Goal: Transaction & Acquisition: Purchase product/service

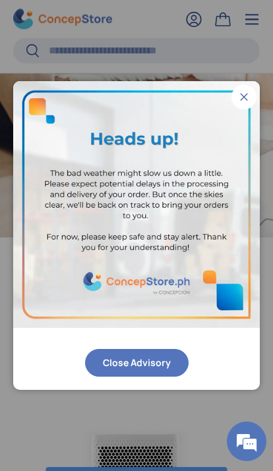
click at [248, 93] on button "Close" at bounding box center [244, 97] width 25 height 25
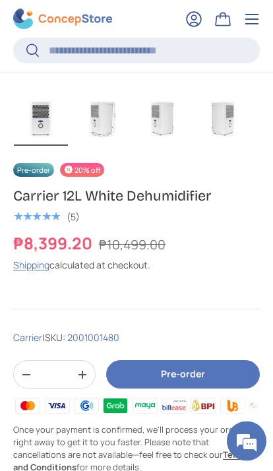
scroll to position [605, 0]
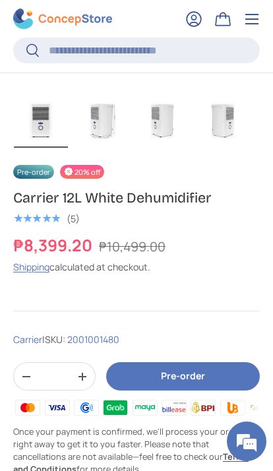
click at [27, 398] on img at bounding box center [27, 407] width 29 height 20
click at [201, 362] on button "Pre-order" at bounding box center [183, 376] width 154 height 28
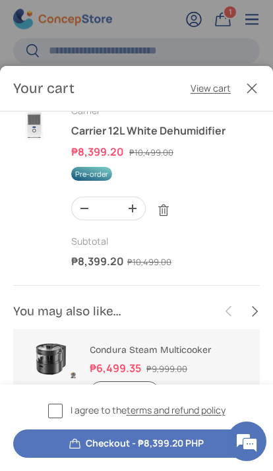
scroll to position [20, 0]
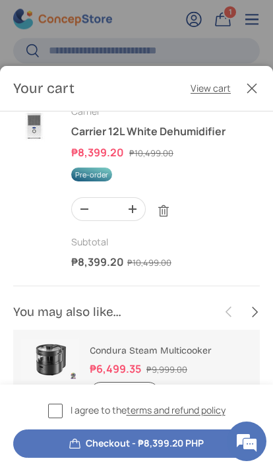
click at [159, 443] on button "Checkout - ₱8,399.20 PHP" at bounding box center [136, 444] width 247 height 28
click at [51, 406] on label "I agree to the terms and refund policy" at bounding box center [137, 410] width 178 height 15
click at [162, 443] on button "Checkout - ₱8,399.20 PHP" at bounding box center [136, 444] width 247 height 28
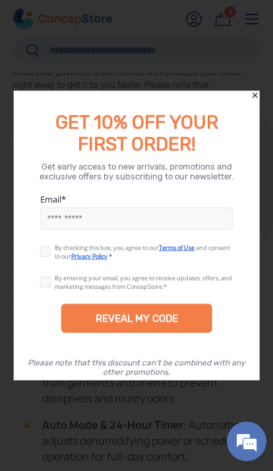
scroll to position [837, 0]
click at [255, 93] on icon "Close" at bounding box center [254, 95] width 9 height 9
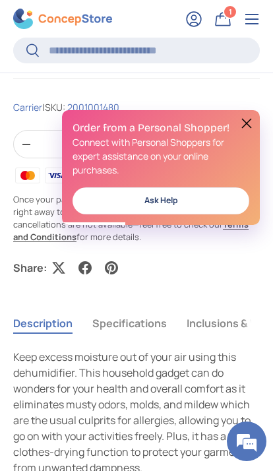
click at [151, 314] on button "Specifications" at bounding box center [129, 323] width 75 height 30
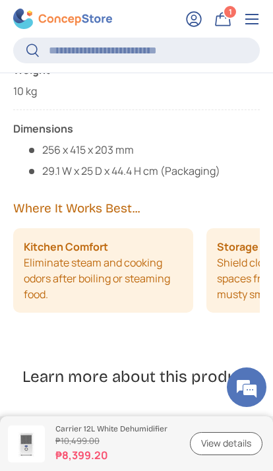
scroll to position [0, 0]
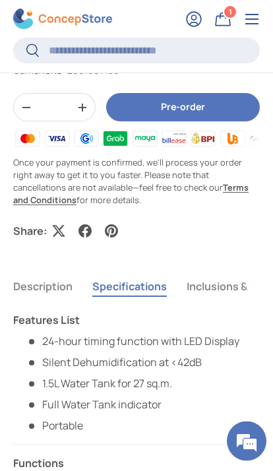
click at [228, 277] on button "Inclusions & Warranty" at bounding box center [242, 287] width 110 height 30
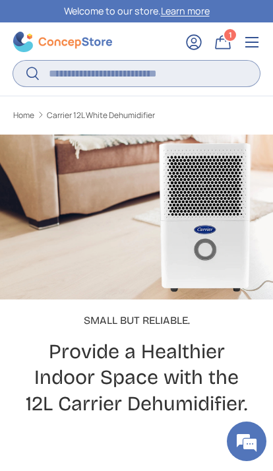
click at [69, 75] on input "Search" at bounding box center [136, 74] width 247 height 26
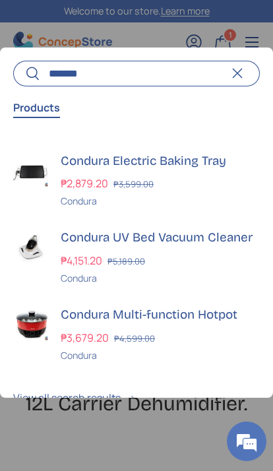
scroll to position [145, 0]
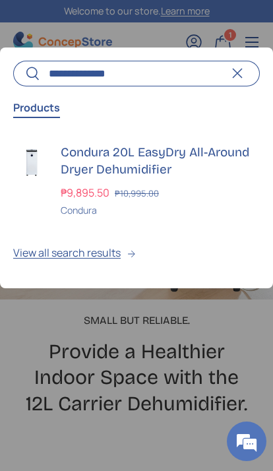
type input "**********"
click at [242, 150] on h3 "Condura 20L EasyDry All-Around Dryer Dehumidifier" at bounding box center [160, 161] width 199 height 35
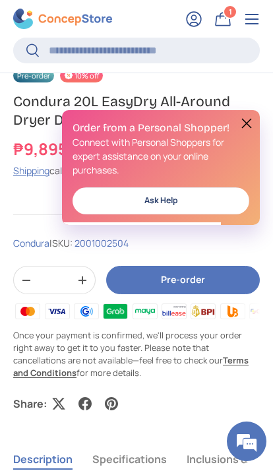
scroll to position [695, 0]
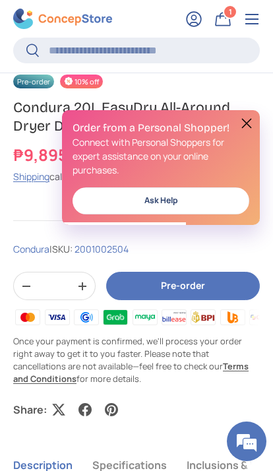
click at [241, 123] on button at bounding box center [247, 124] width 16 height 16
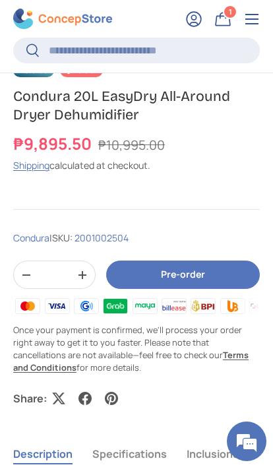
scroll to position [705, 0]
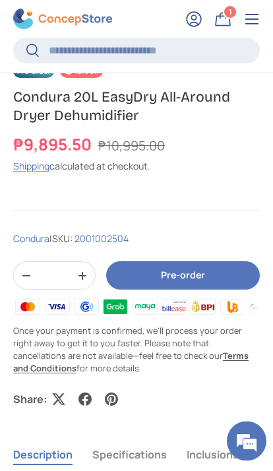
click at [213, 265] on button "Pre-order" at bounding box center [183, 276] width 154 height 28
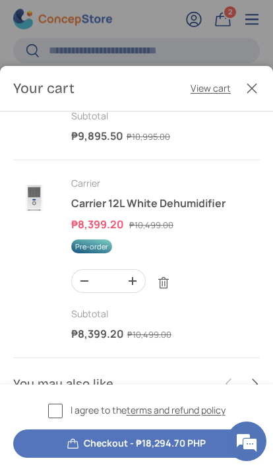
scroll to position [163, 0]
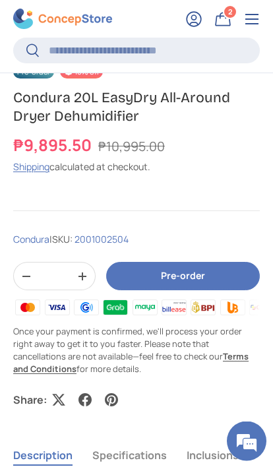
scroll to position [694, 0]
